Goal: Information Seeking & Learning: Learn about a topic

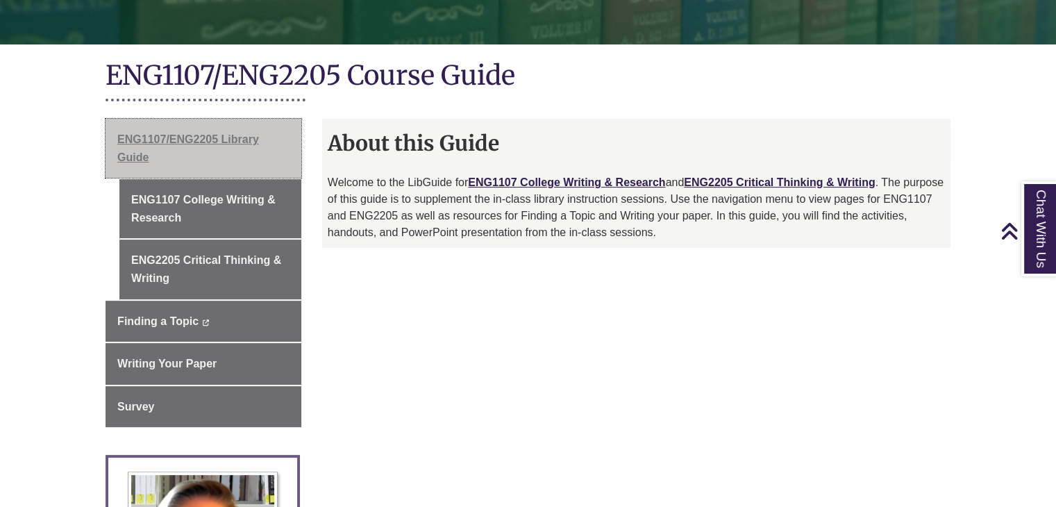
scroll to position [274, 0]
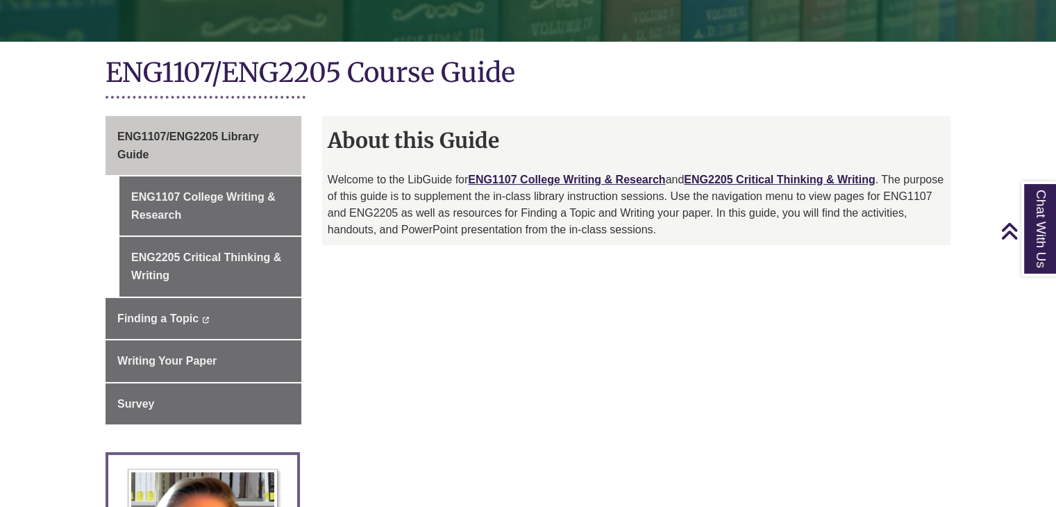
click at [553, 170] on div "About this Guide Welcome to the LibGuide for ENG1107 College Writing & Research…" at bounding box center [636, 180] width 628 height 129
click at [547, 174] on link "ENG1107 College Writing & Research" at bounding box center [566, 180] width 197 height 12
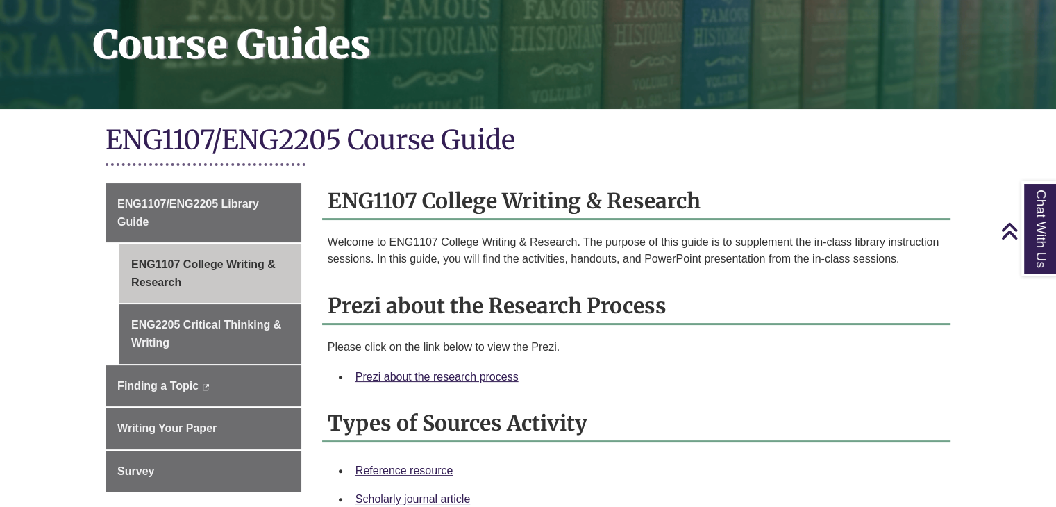
scroll to position [206, 0]
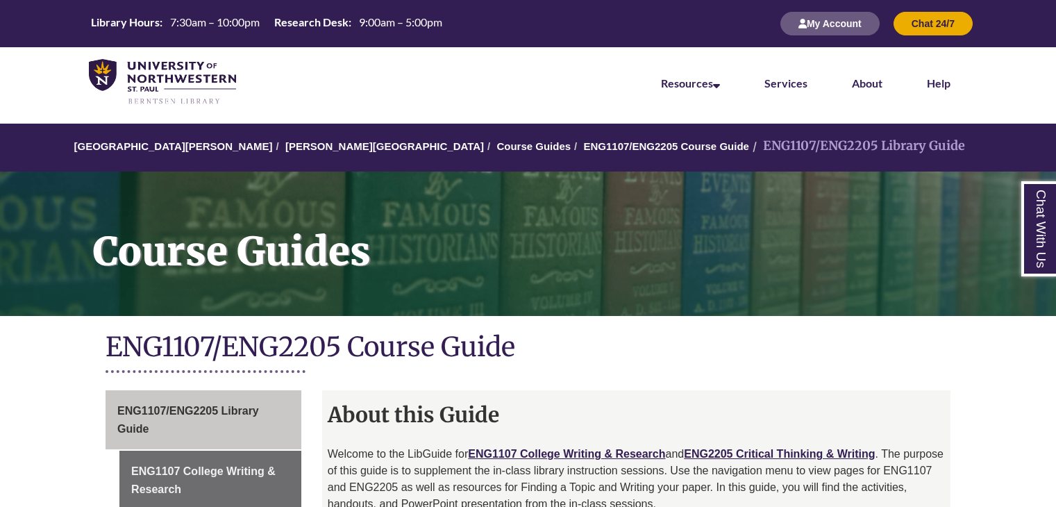
scroll to position [274, 0]
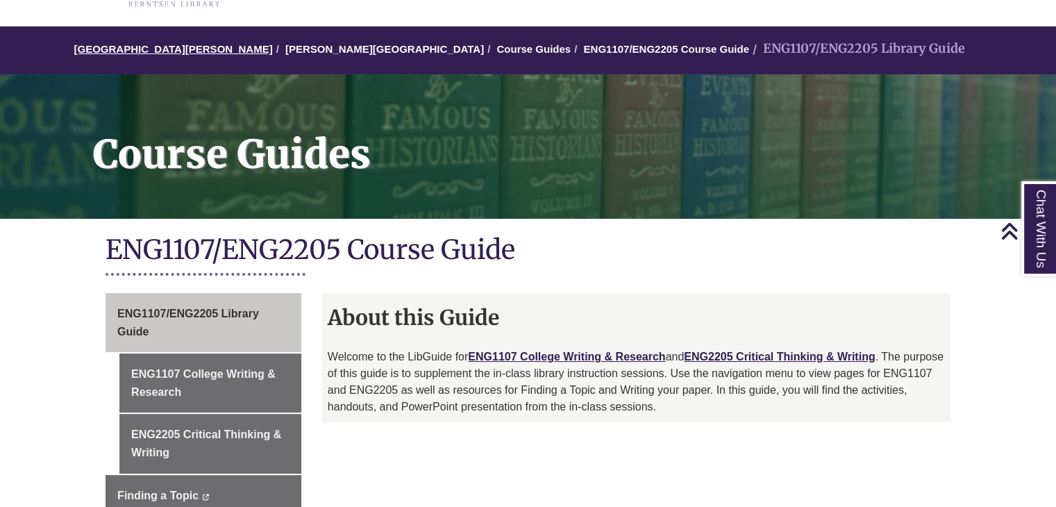
scroll to position [61, 0]
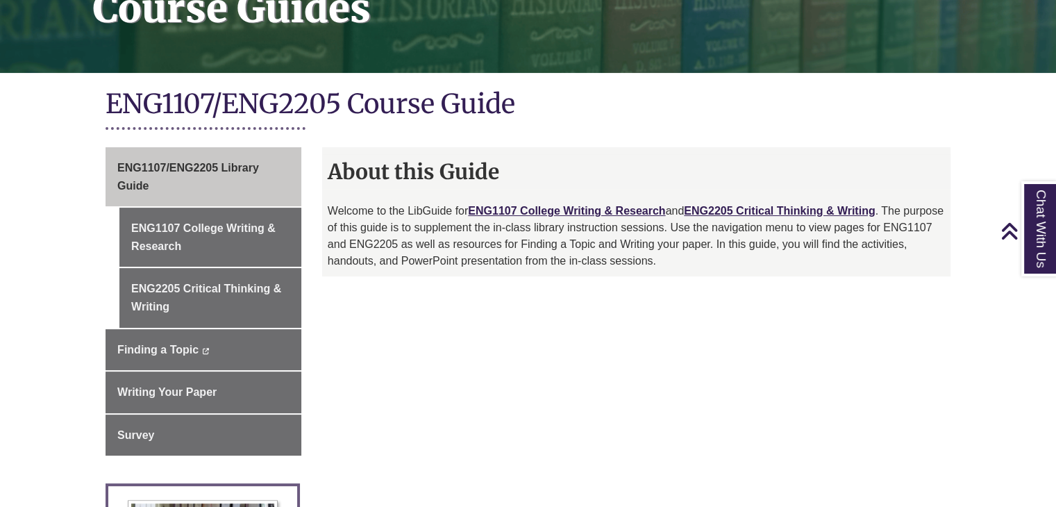
scroll to position [269, 0]
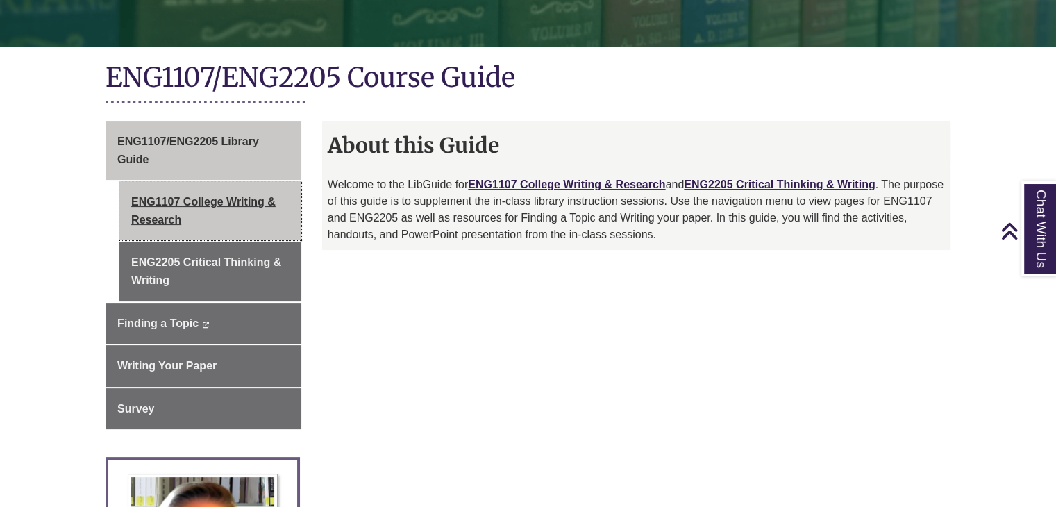
click at [213, 228] on link "ENG1107 College Writing & Research" at bounding box center [210, 210] width 182 height 59
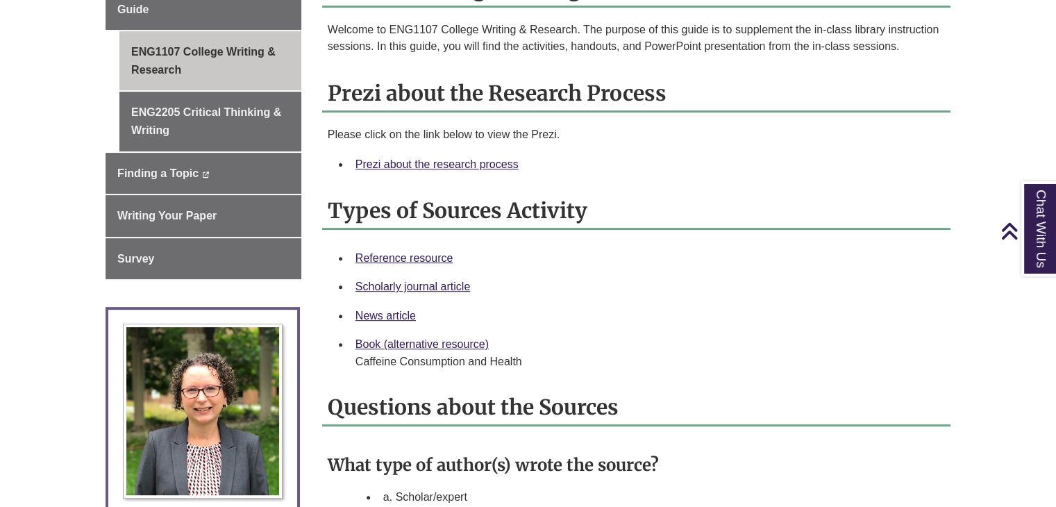
scroll to position [419, 0]
click at [434, 159] on link "Prezi about the research process" at bounding box center [437, 164] width 163 height 12
click at [413, 170] on div "Prezi about the research process" at bounding box center [648, 165] width 584 height 18
click at [408, 162] on link "Prezi about the research process" at bounding box center [437, 164] width 163 height 12
